Goal: Task Accomplishment & Management: Manage account settings

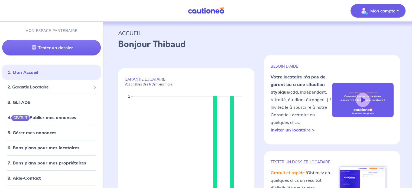
click at [363, 14] on img "button" at bounding box center [364, 11] width 9 height 9
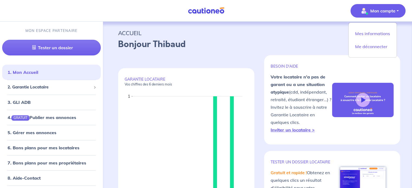
click at [266, 13] on nav "Mon compte Mes informations Me déconnecter MON ESPACE PARTENAIRE Tester un doss…" at bounding box center [206, 11] width 412 height 22
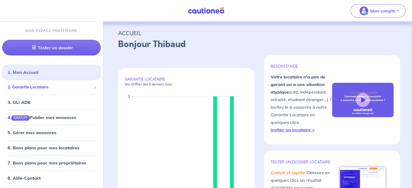
click at [43, 90] on span "2. Garantie Locataire" at bounding box center [50, 87] width 84 height 6
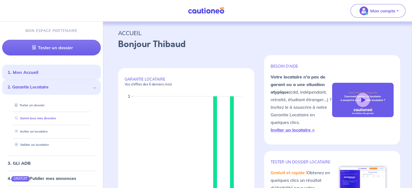
click at [43, 118] on link "Suivre tous mes dossiers" at bounding box center [34, 119] width 43 height 4
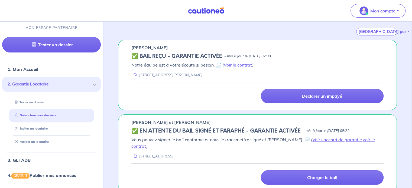
scroll to position [88, 0]
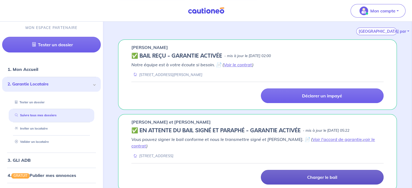
click at [316, 175] on p "Charger le bail" at bounding box center [322, 177] width 30 height 5
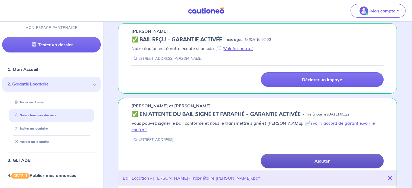
scroll to position [121, 0]
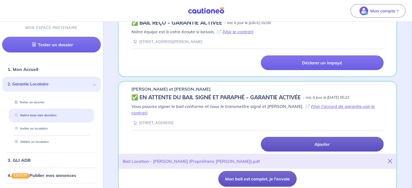
click at [261, 171] on button "Mon bail est complet, je l'envoie" at bounding box center [258, 179] width 78 height 16
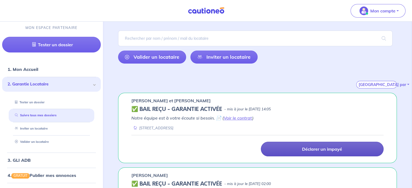
scroll to position [0, 0]
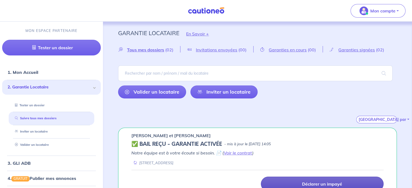
click at [53, 16] on nav "Mon compte MON ESPACE PARTENAIRE Tester un dossier 1. Mon Accueil 2. Garantie L…" at bounding box center [206, 11] width 412 height 22
click at [20, 73] on link "1. Mon Accueil" at bounding box center [23, 72] width 30 height 5
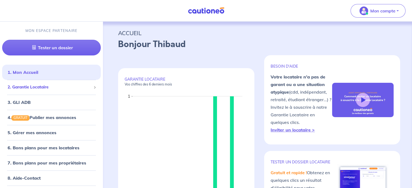
click at [31, 84] on span "2. Garantie Locataire" at bounding box center [50, 87] width 84 height 6
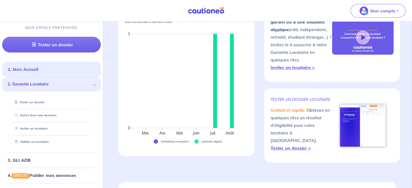
scroll to position [54, 0]
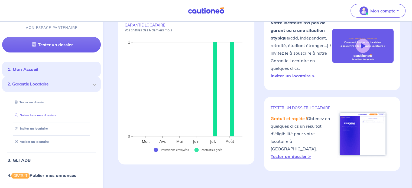
click at [41, 117] on link "Suivre tous mes dossiers" at bounding box center [34, 116] width 43 height 4
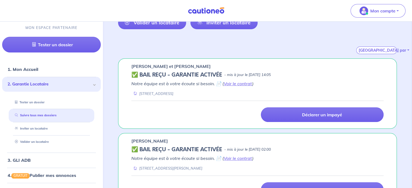
scroll to position [81, 0]
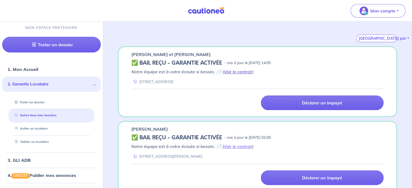
click at [235, 70] on link "Voir le contrat" at bounding box center [238, 71] width 28 height 5
click at [48, 13] on nav "Mon compte MON ESPACE PARTENAIRE Tester un dossier 1. Mon Accueil 2. Garantie L…" at bounding box center [206, 11] width 412 height 22
